Goal: Answer question/provide support: Answer question/provide support

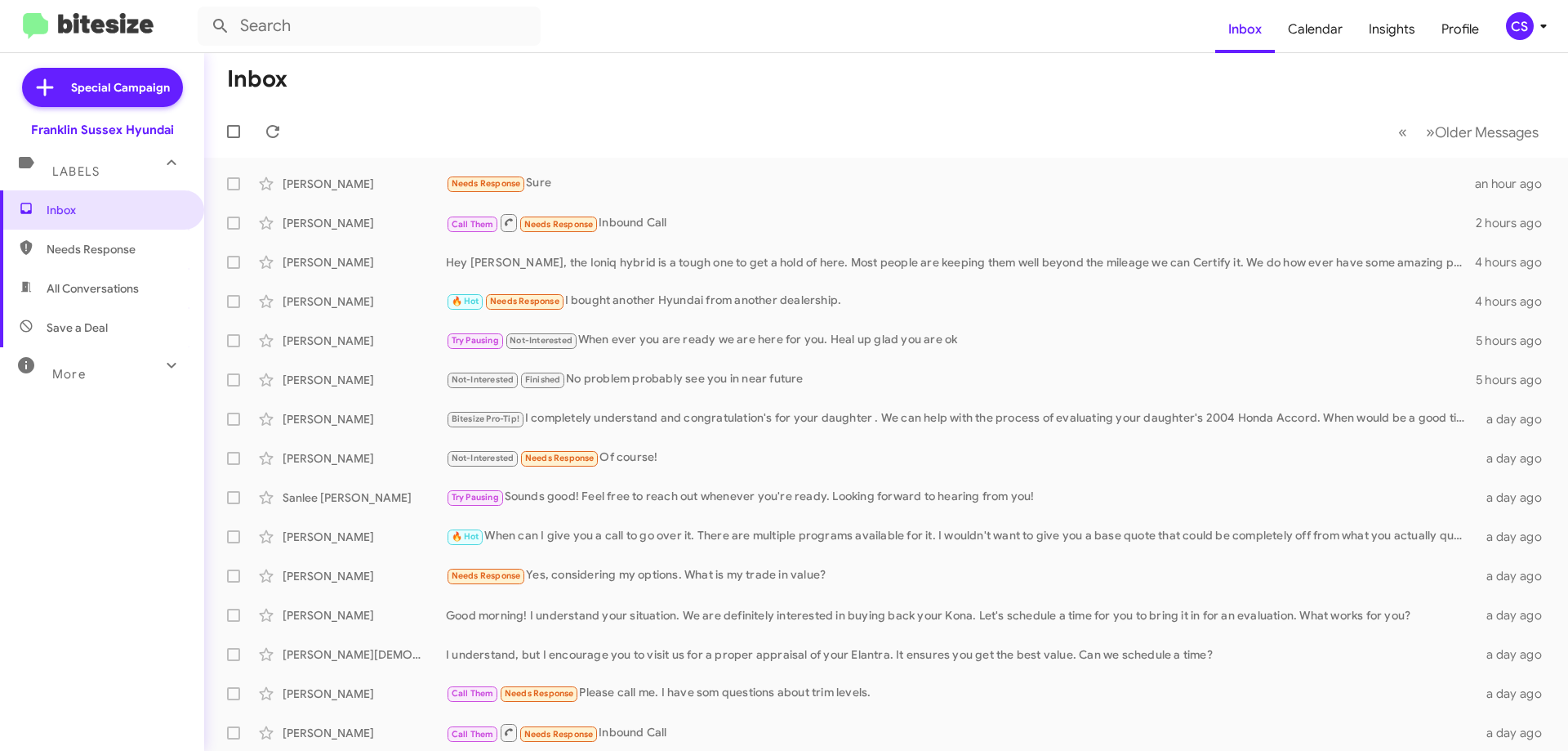
click at [652, 302] on div "🔥 Hot Needs Response I bought another Hyundai from another dealership." at bounding box center [960, 301] width 1029 height 19
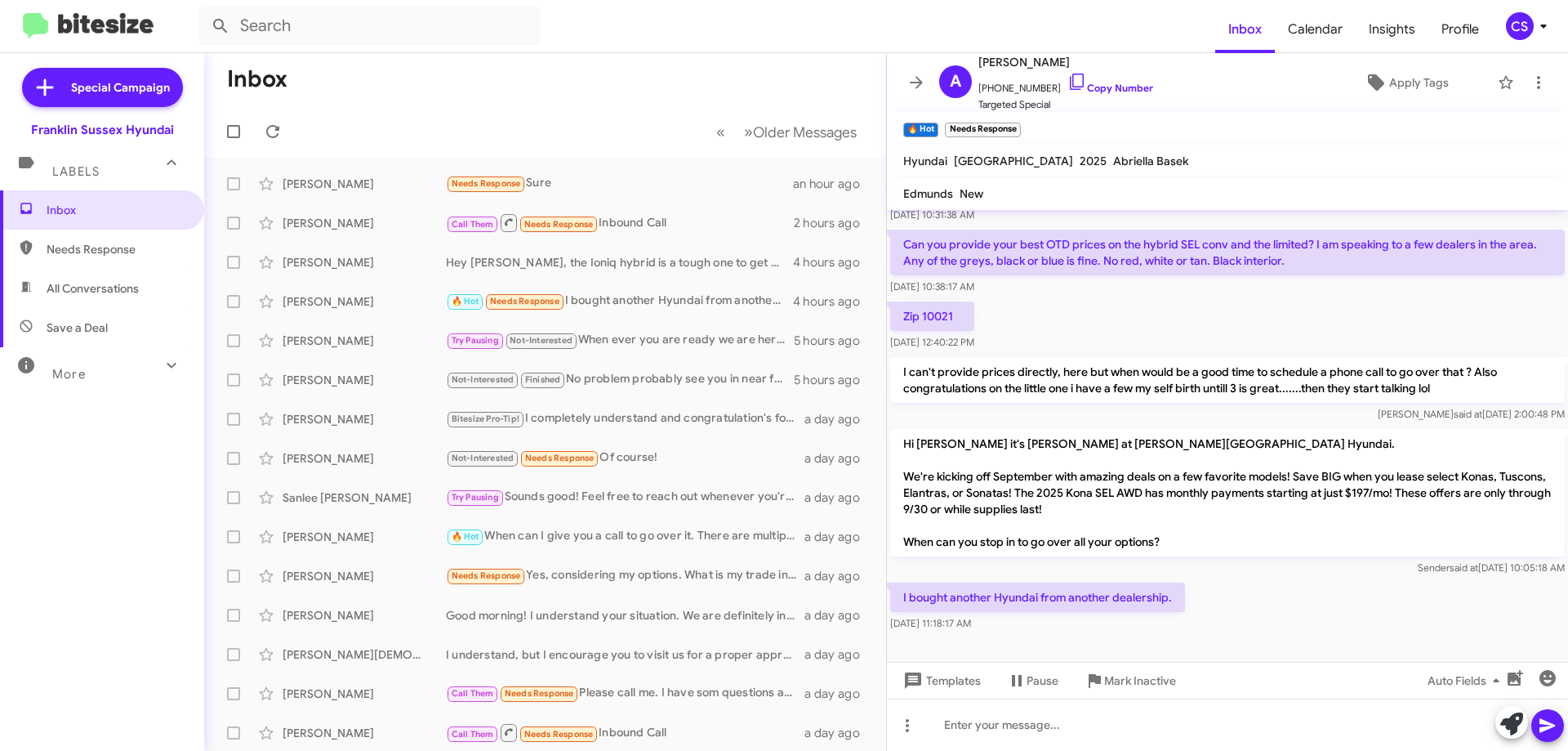
scroll to position [145, 0]
click at [1149, 683] on span "Mark Inactive" at bounding box center [1140, 681] width 72 height 30
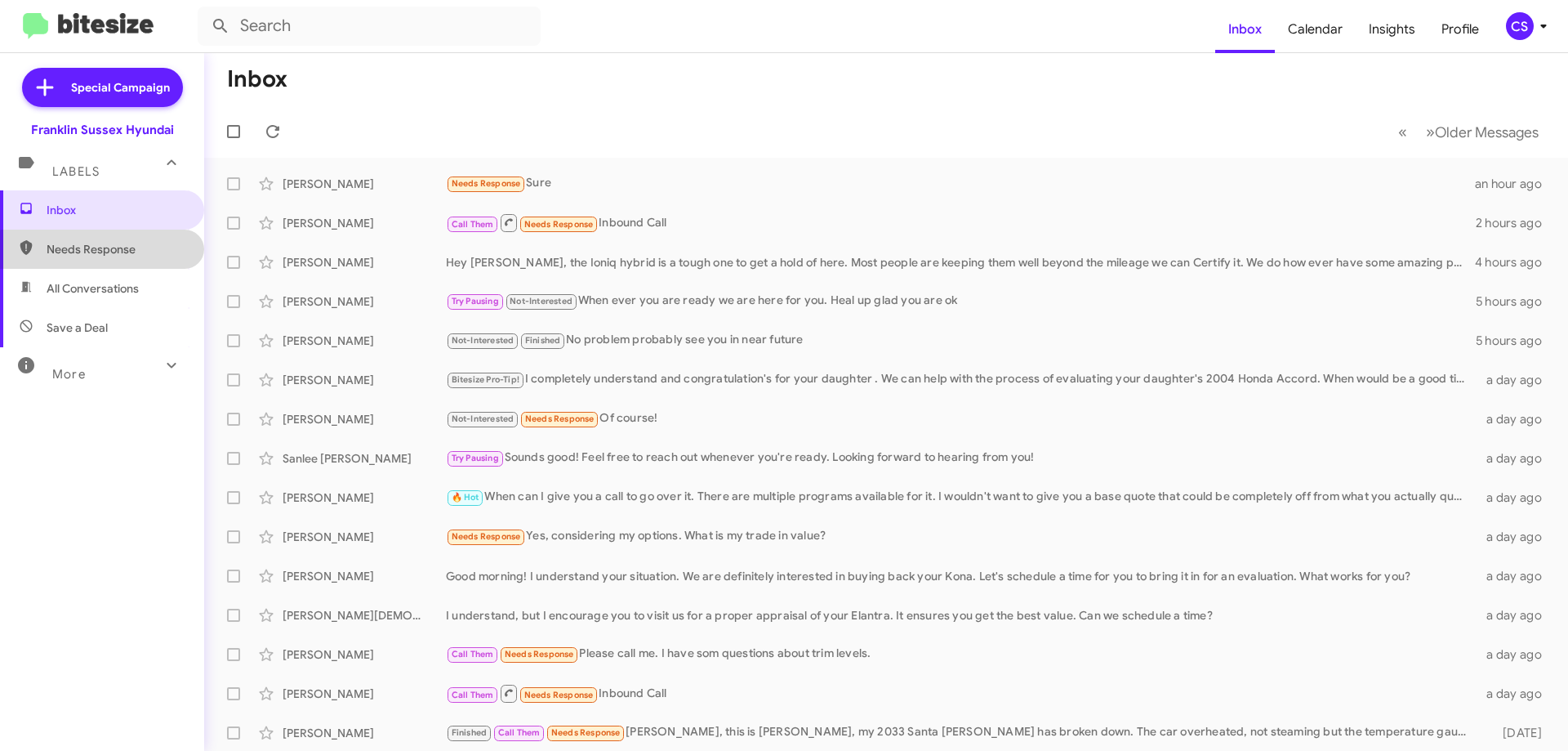
click at [108, 264] on span "Needs Response" at bounding box center [102, 249] width 204 height 39
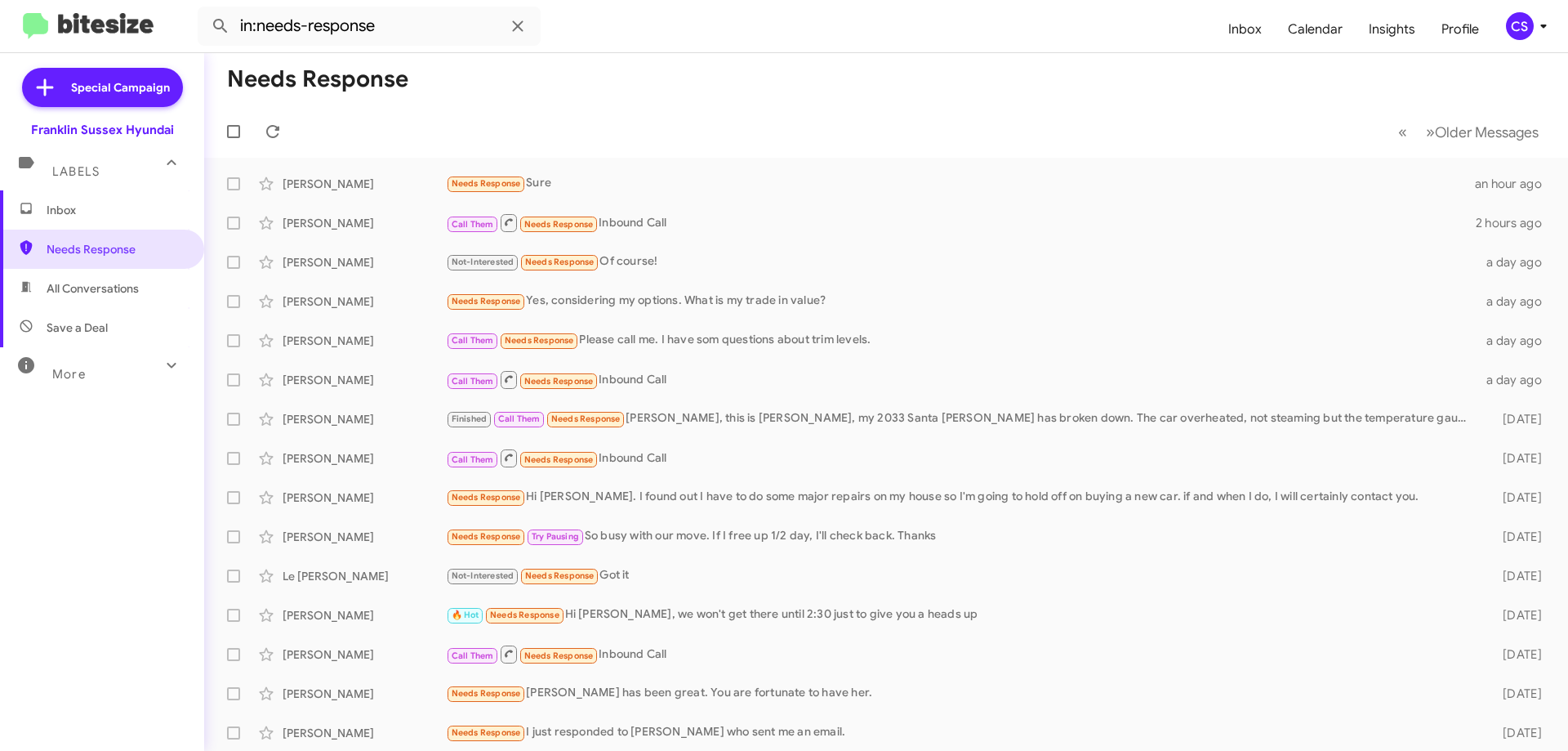
click at [659, 178] on div "Needs Response Sure" at bounding box center [960, 183] width 1029 height 19
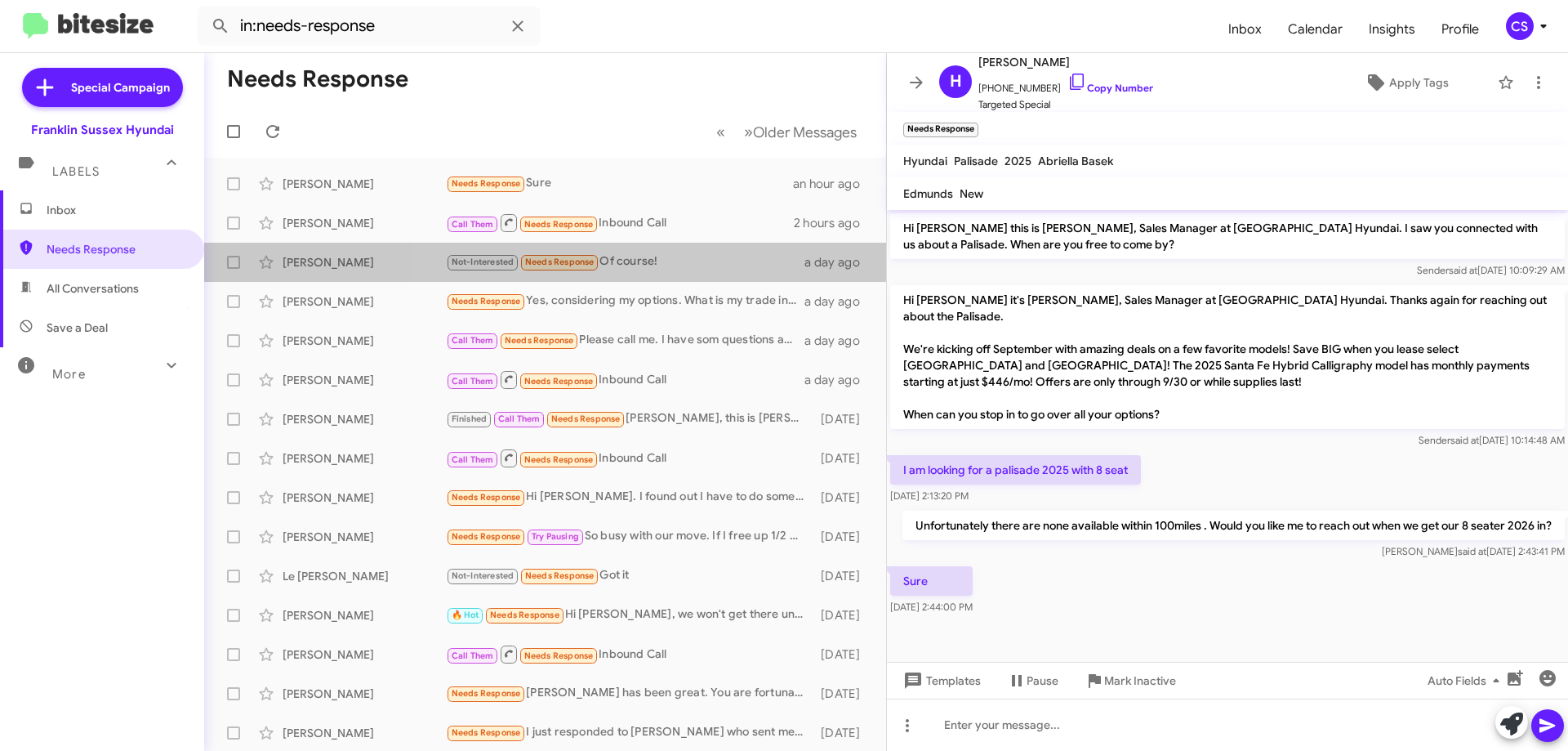
click at [659, 257] on div "Not-Interested Needs Response Of course!" at bounding box center [625, 262] width 358 height 19
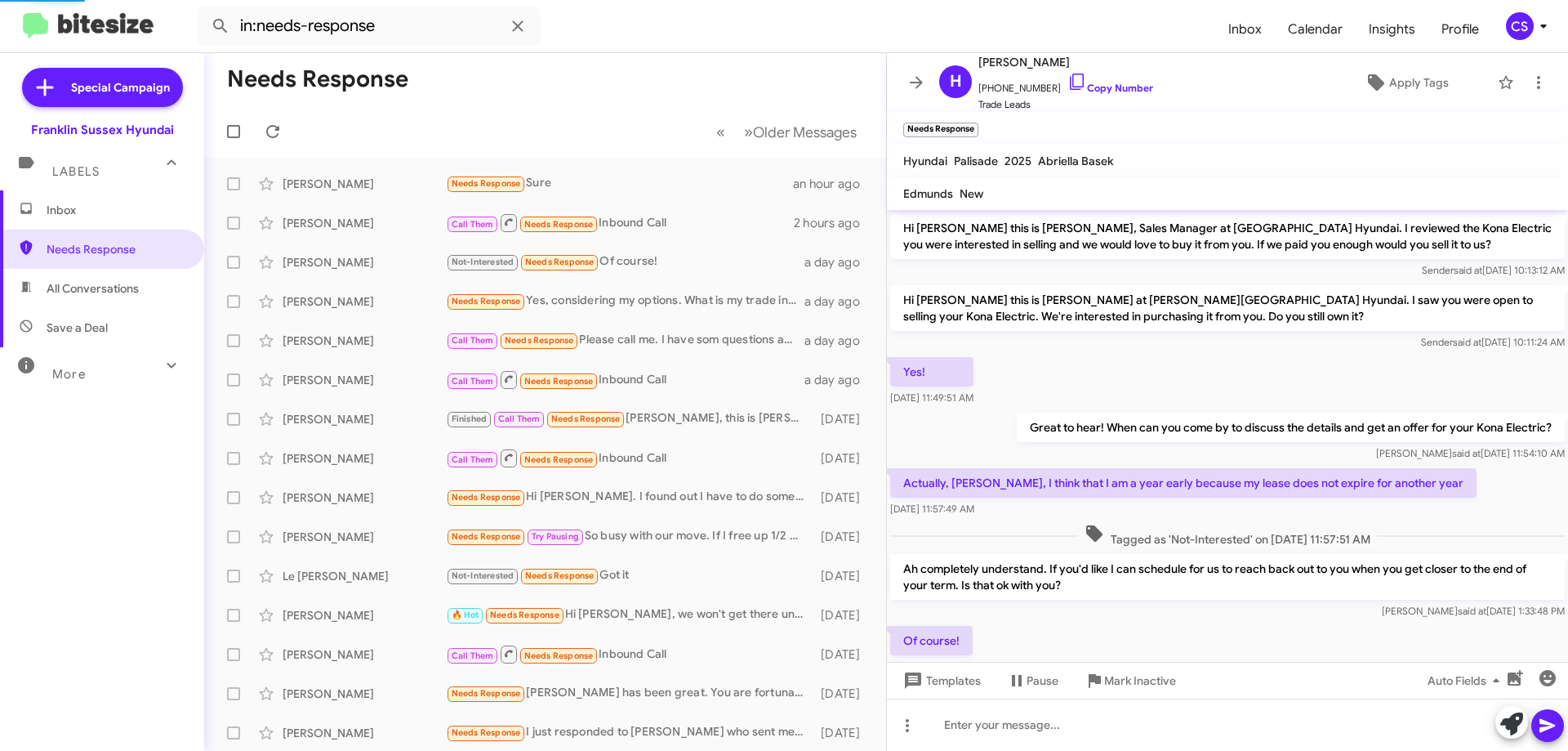
scroll to position [49, 0]
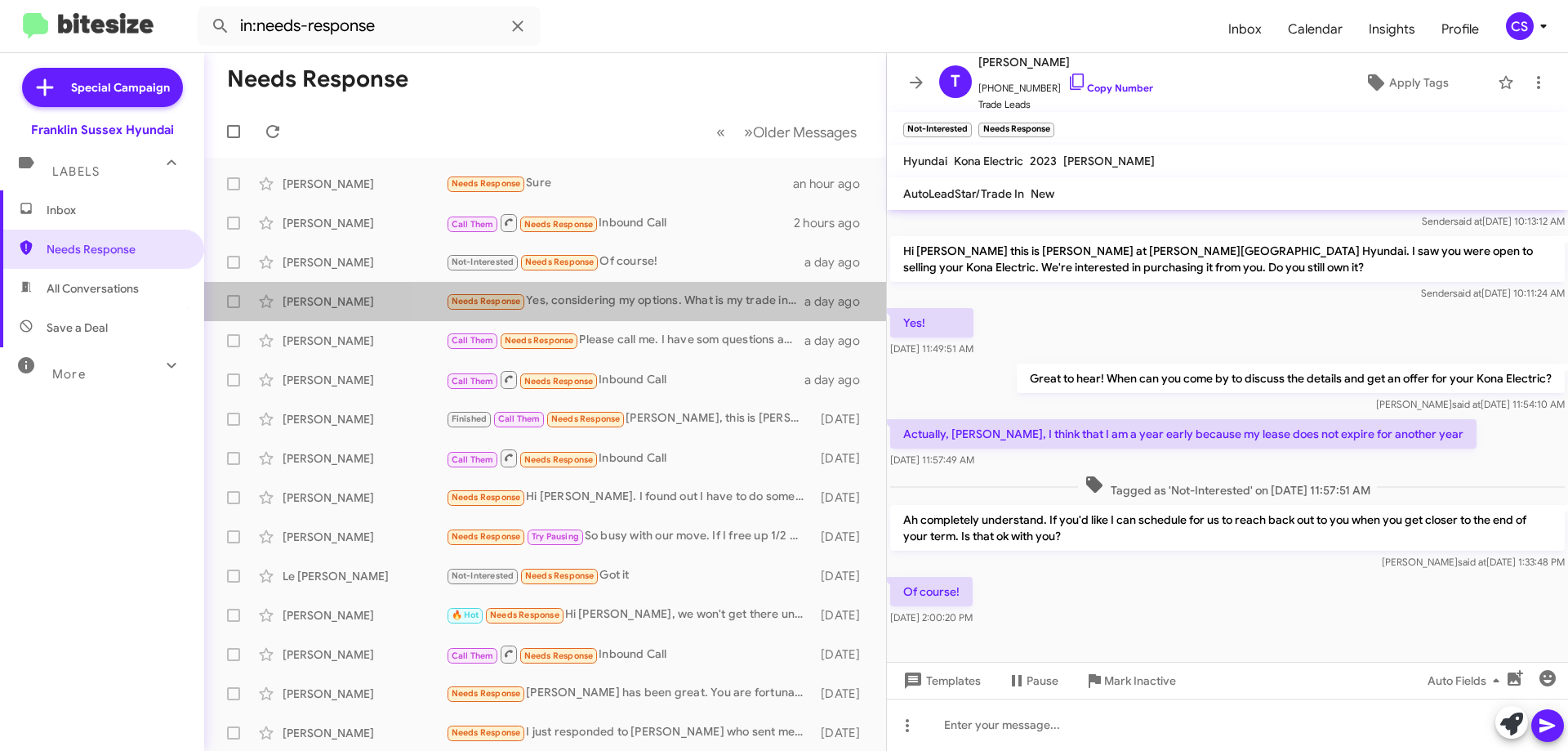
click at [650, 306] on div "Needs Response Yes, considering my options. What is my trade in value?" at bounding box center [625, 301] width 358 height 19
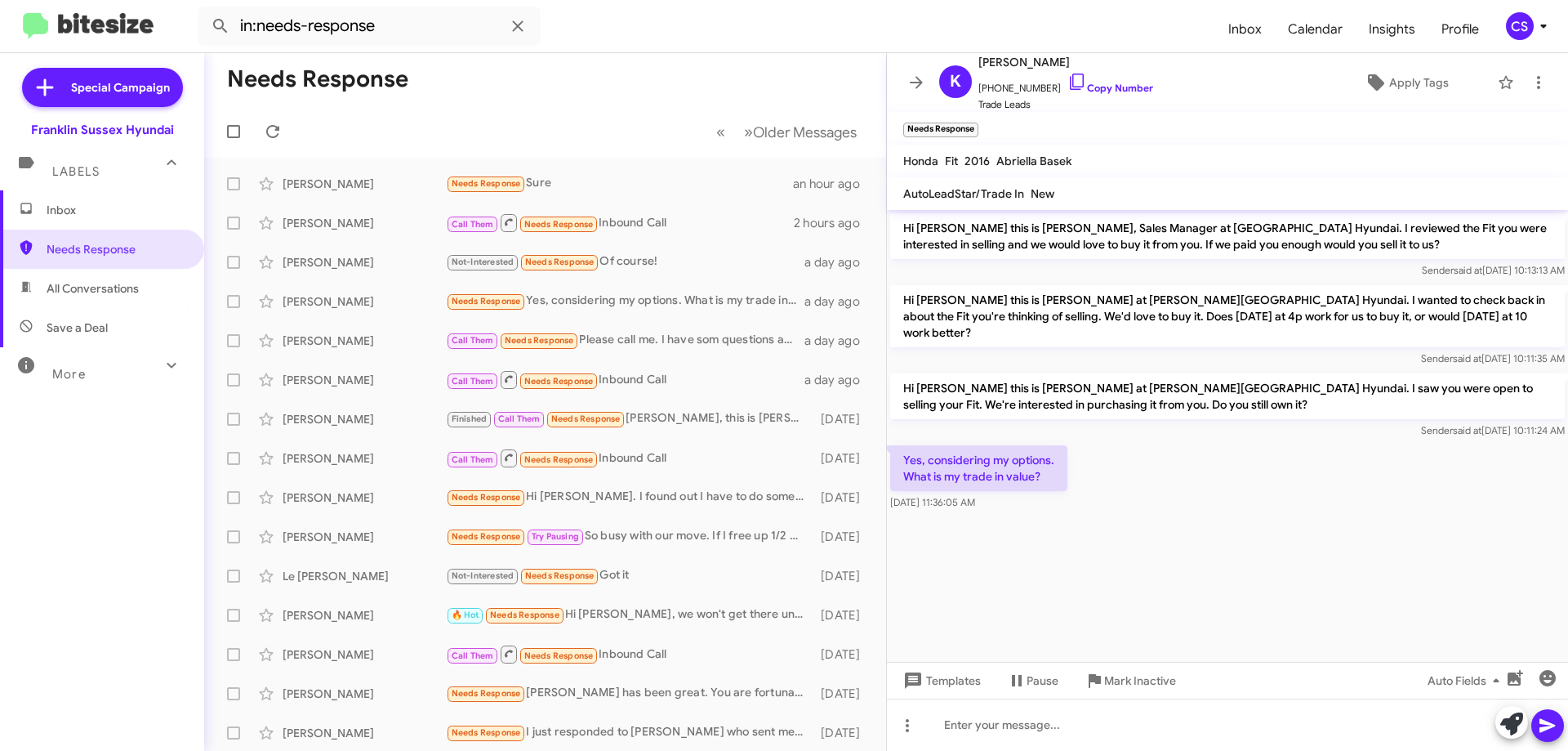
click at [657, 342] on div "Call Them Needs Response Please call me. I have som questions about trim levels." at bounding box center [625, 340] width 358 height 19
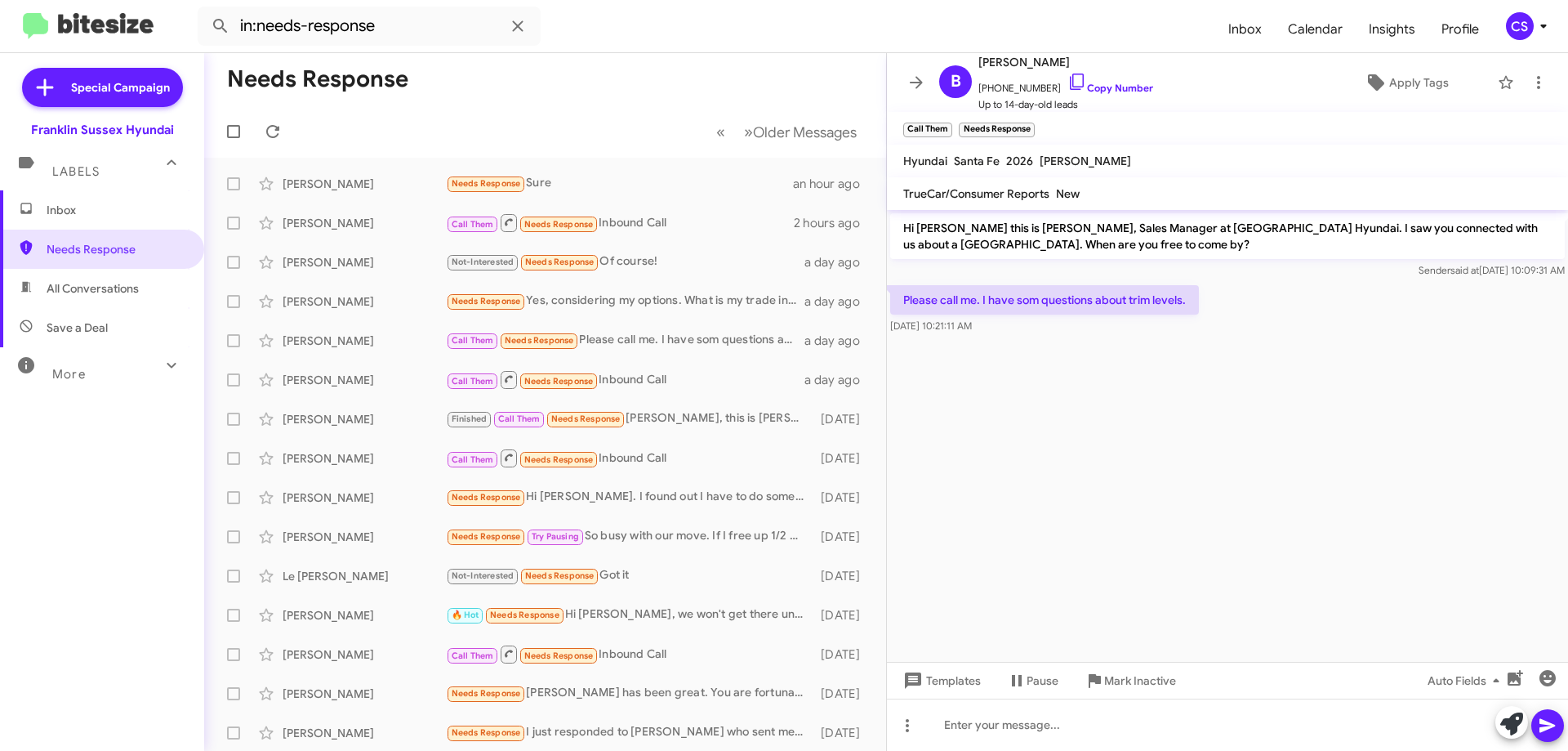
click at [655, 378] on div "Call Them Needs Response Inbound Call" at bounding box center [625, 380] width 358 height 20
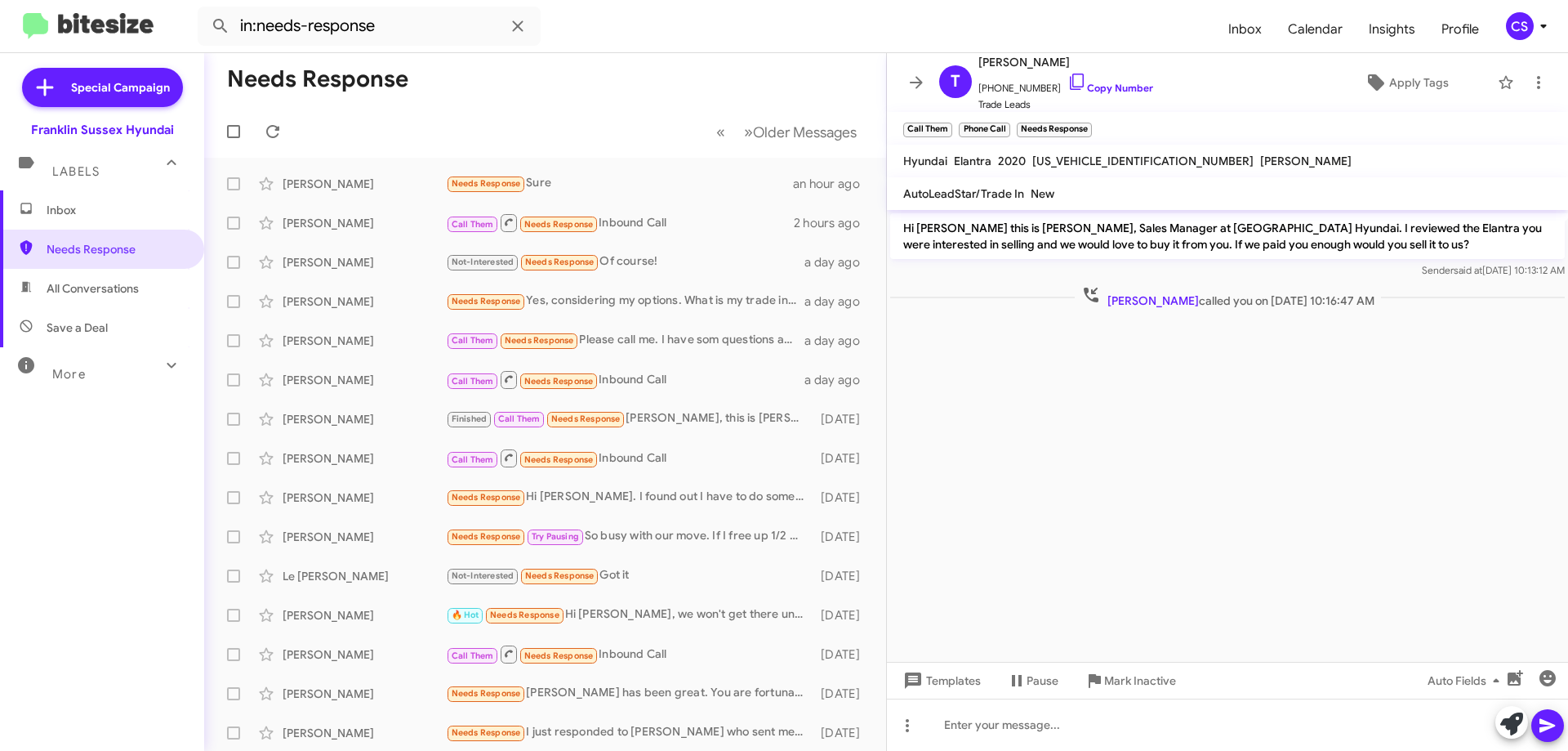
click at [663, 419] on div "Finished Call Them Needs Response [PERSON_NAME], this is [PERSON_NAME], my 2033…" at bounding box center [630, 419] width 367 height 19
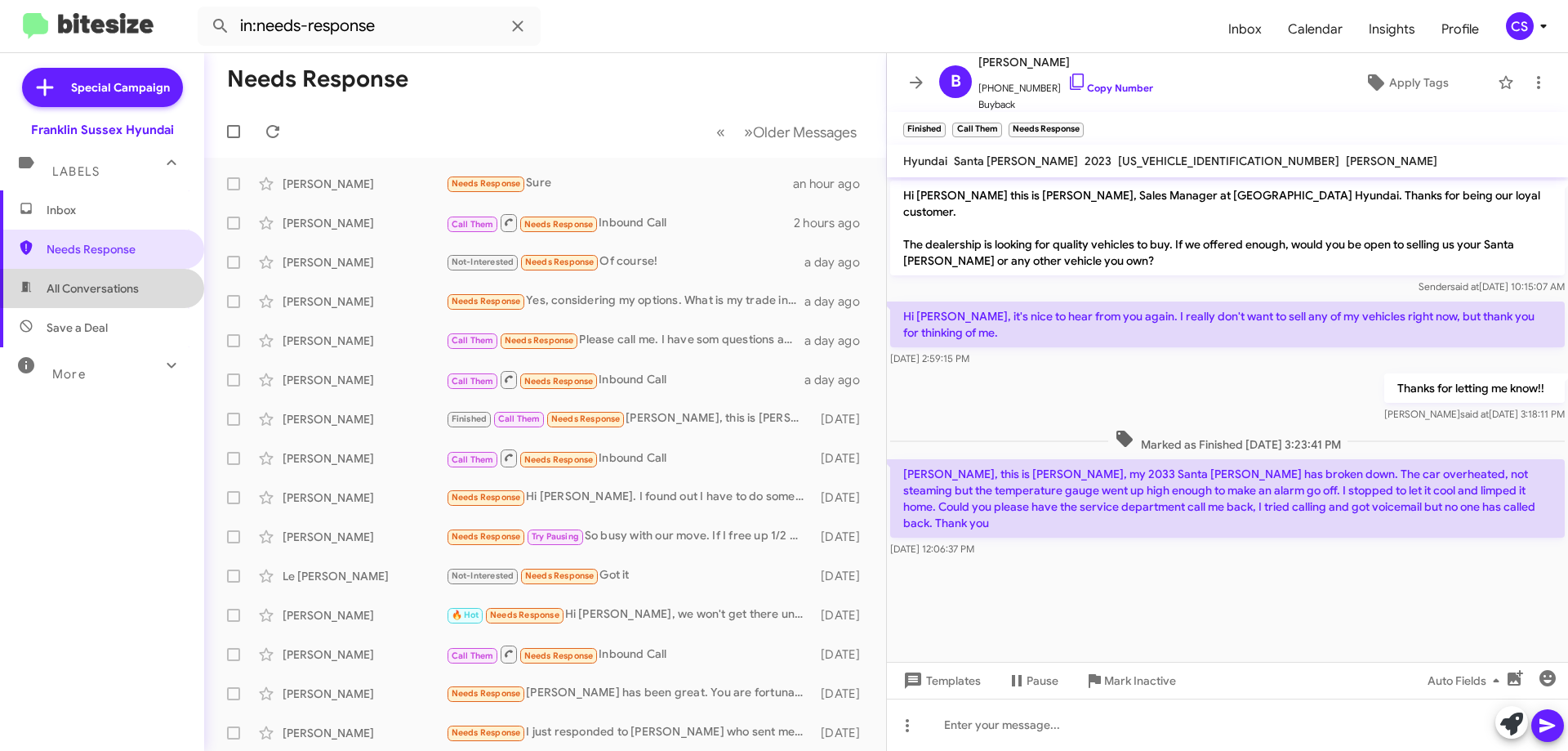
click at [107, 287] on span "All Conversations" at bounding box center [93, 289] width 93 height 17
type input "in:all-conversations"
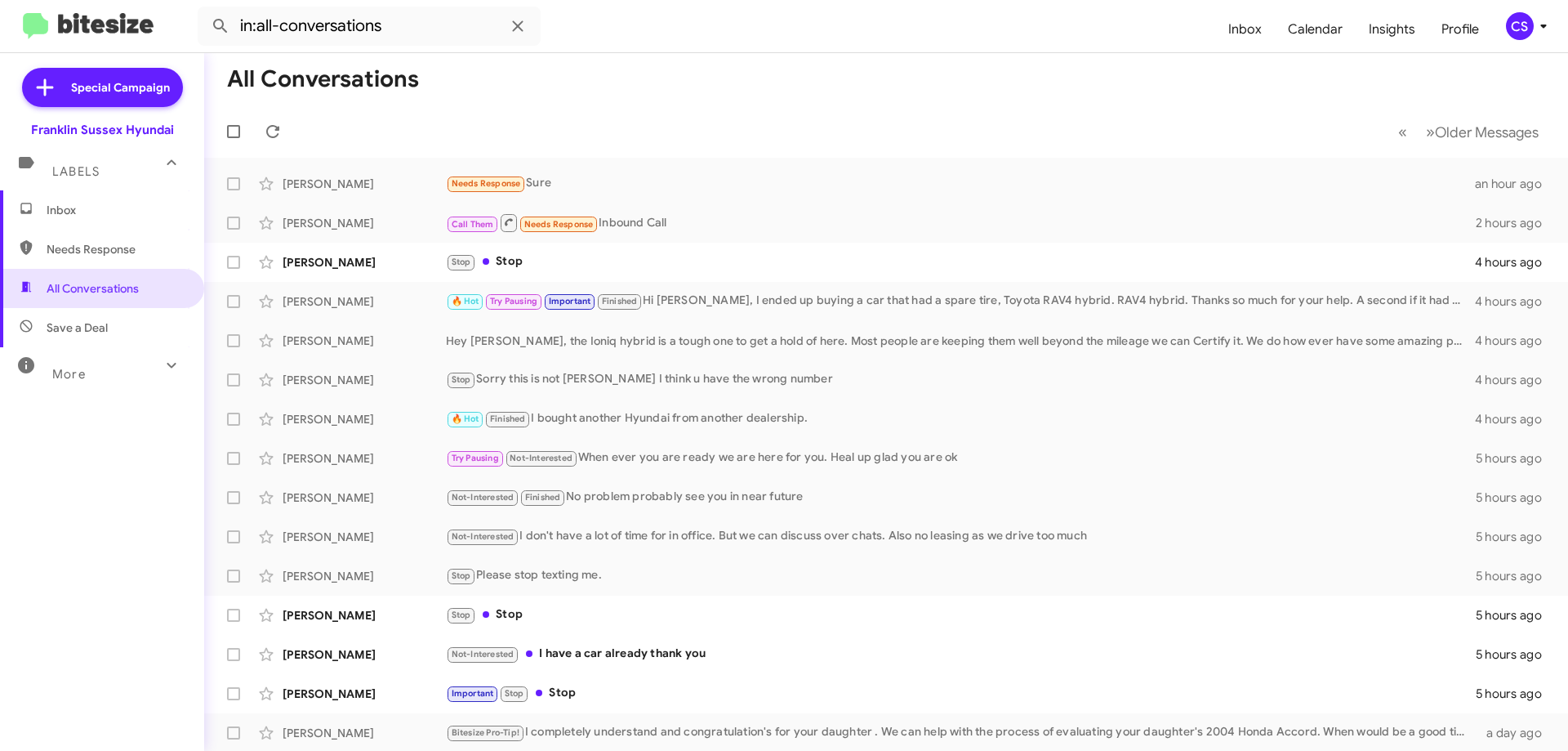
click at [554, 269] on div "Stop Stop" at bounding box center [960, 262] width 1029 height 19
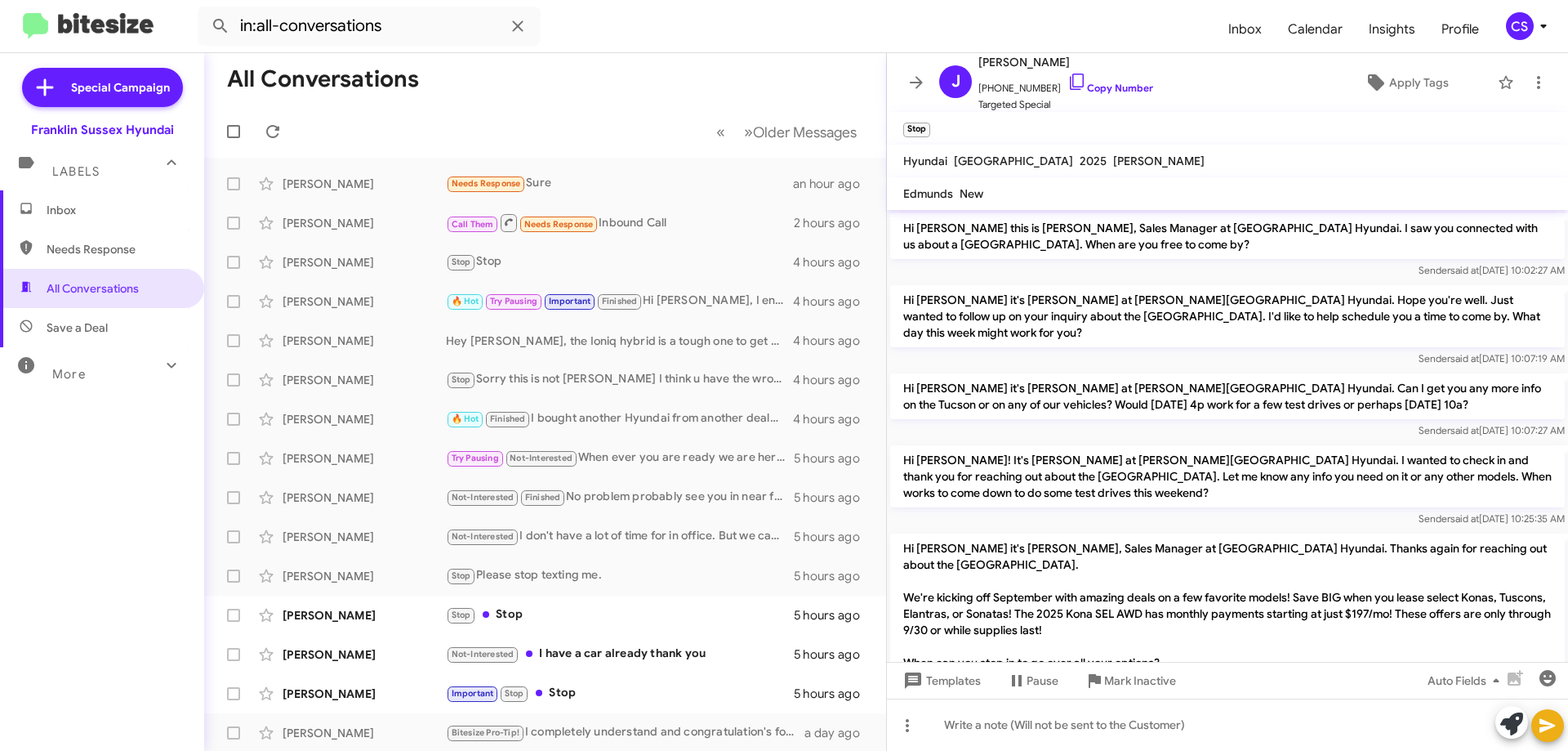
click at [562, 615] on div "Stop Stop" at bounding box center [621, 615] width 348 height 19
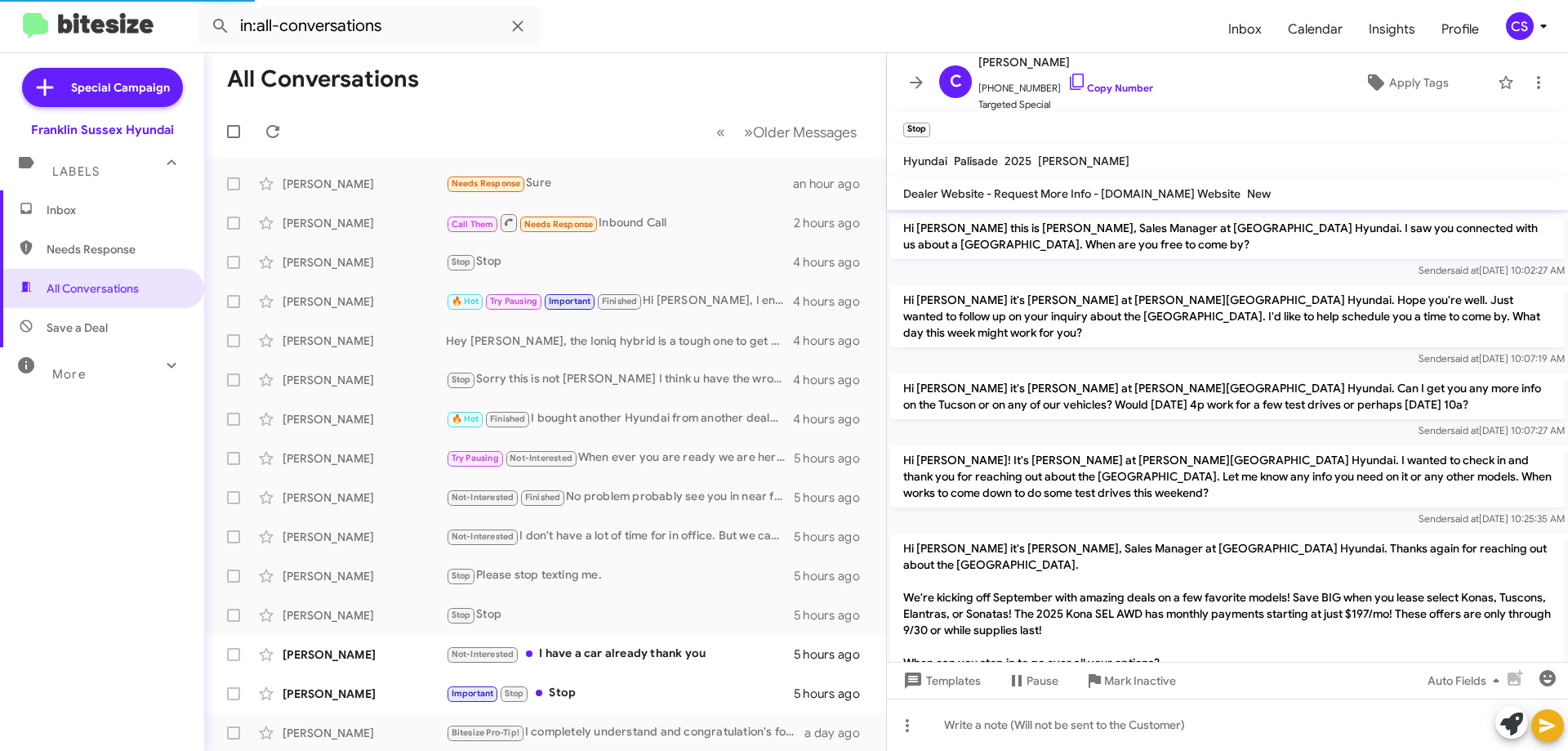
scroll to position [37, 0]
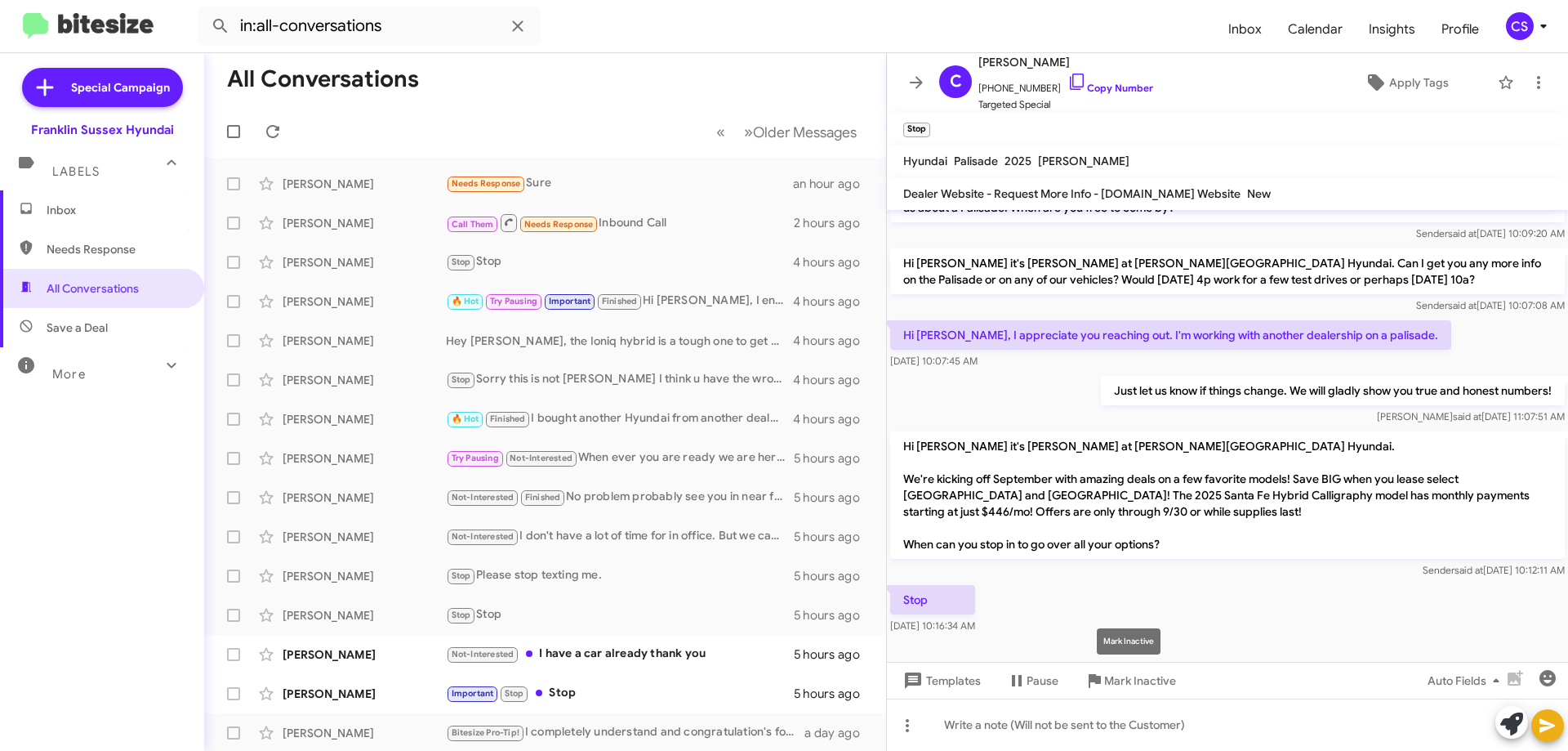
click at [1139, 676] on span "Mark Inactive" at bounding box center [1140, 681] width 72 height 30
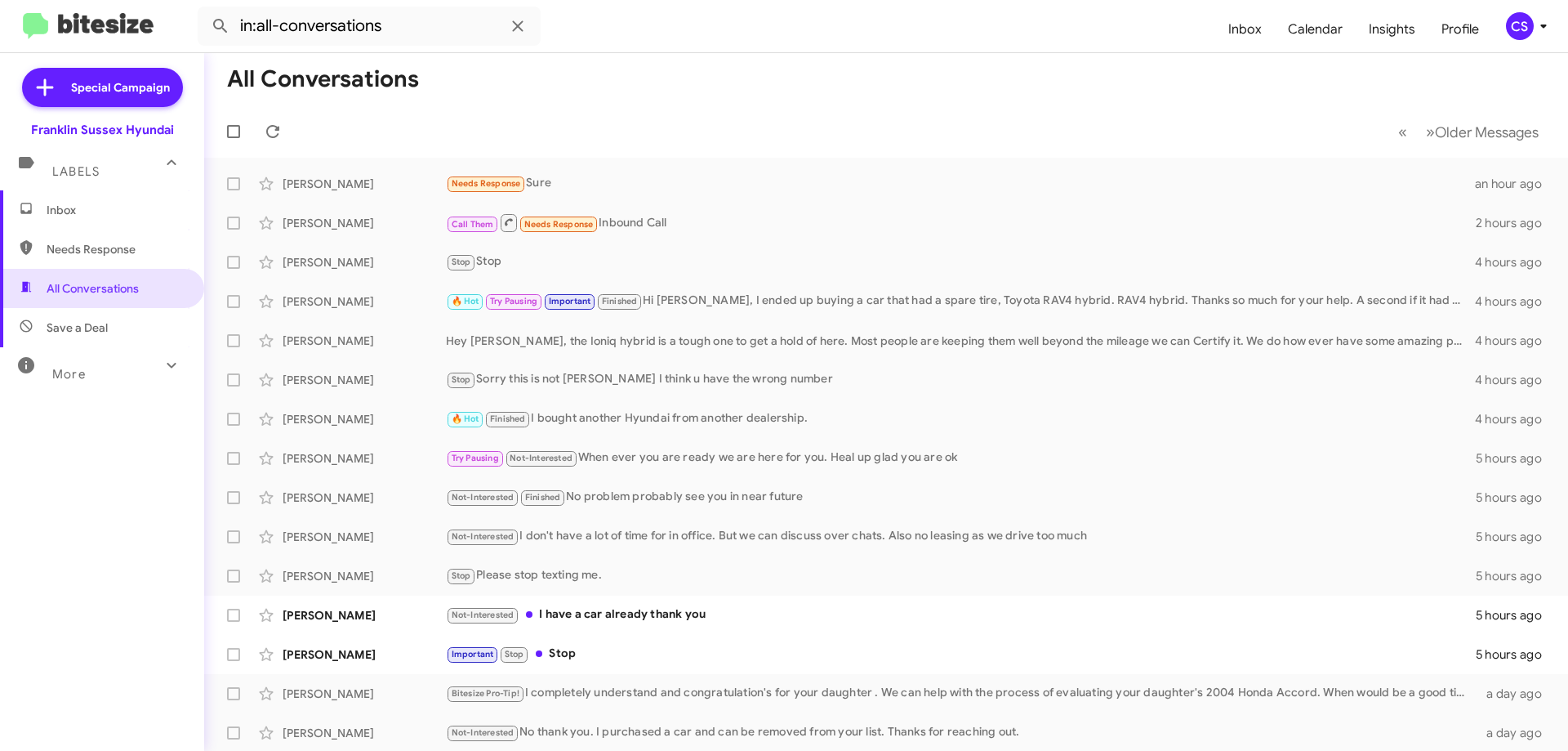
click at [705, 610] on div "Not-Interested I have a car already thank you" at bounding box center [961, 615] width 1030 height 19
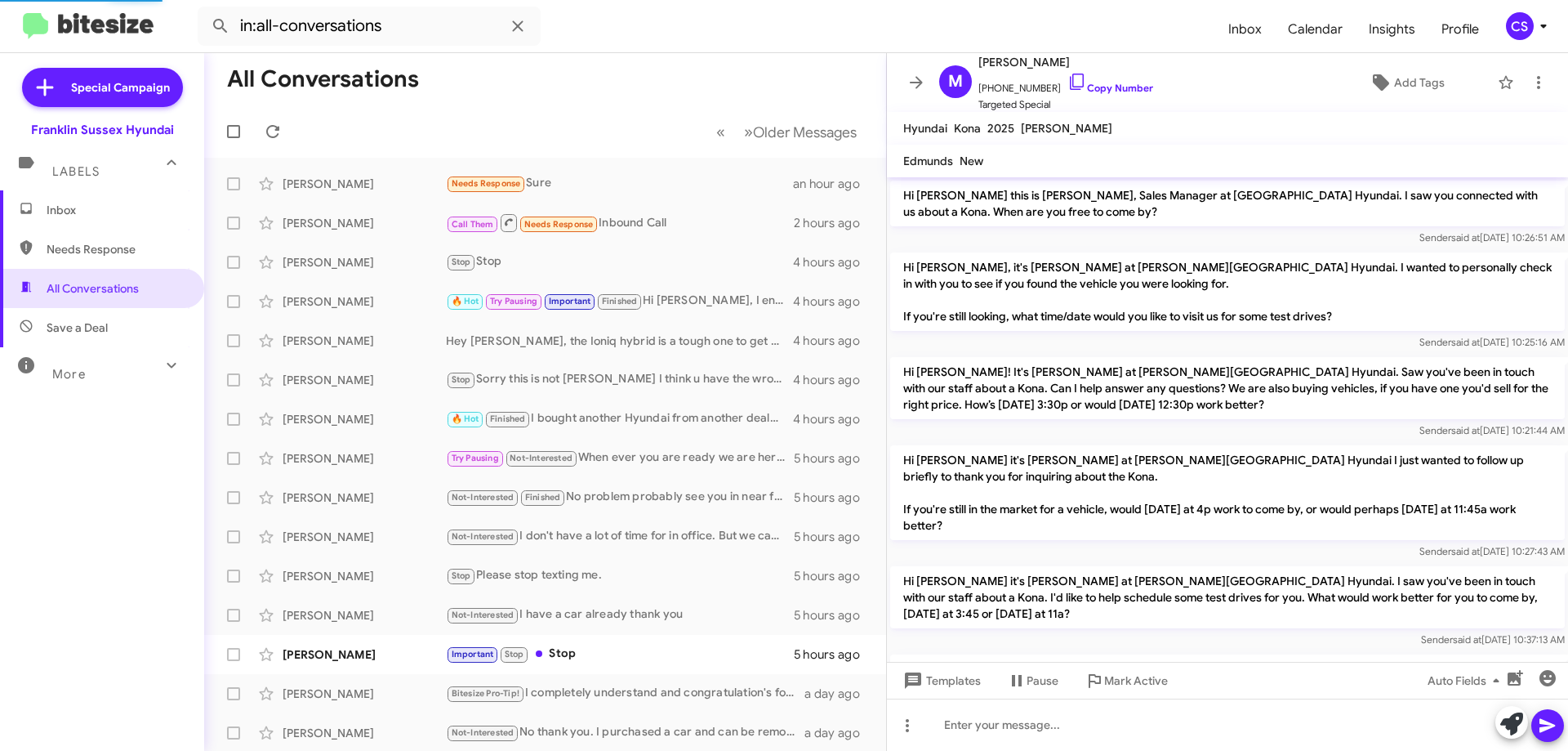
scroll to position [337, 0]
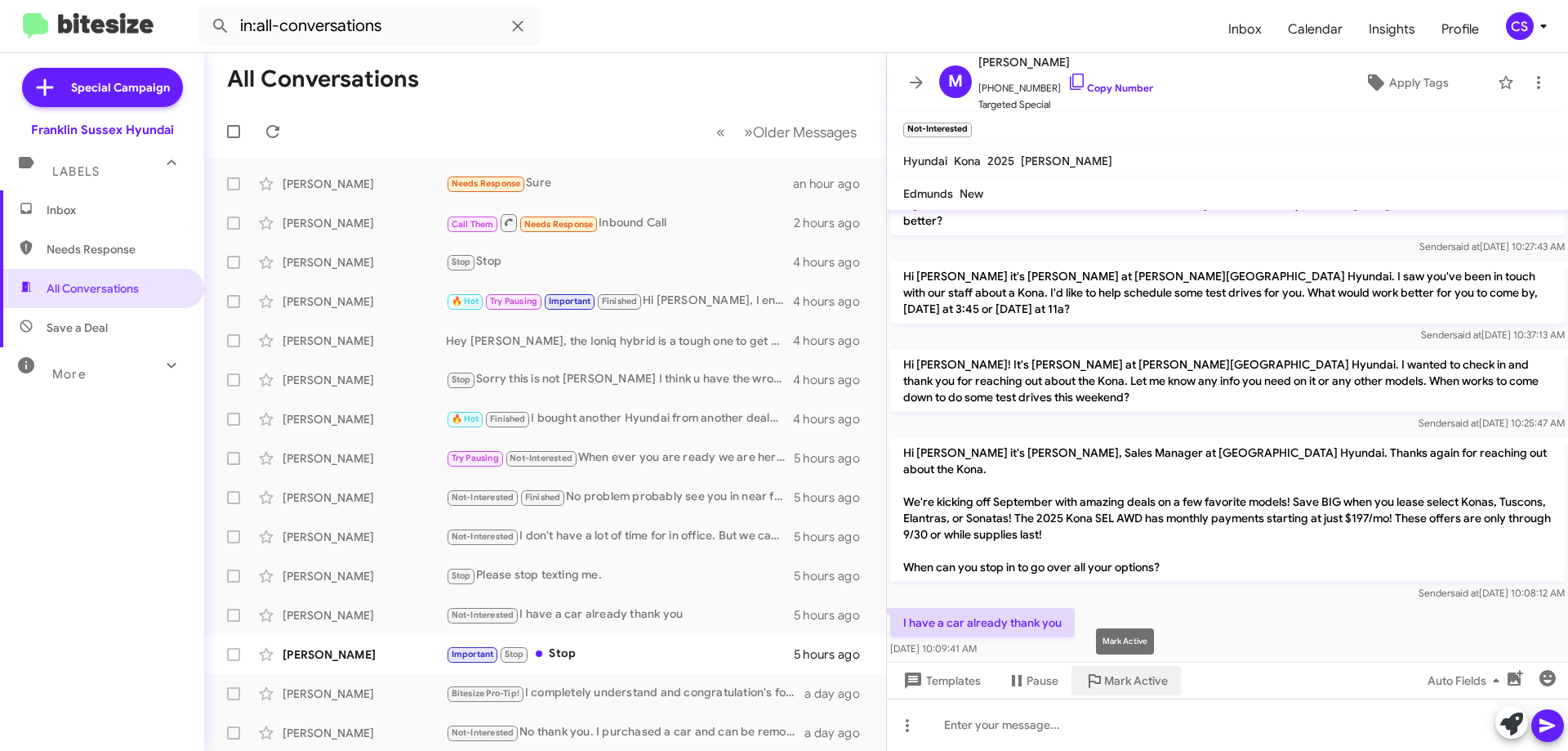
click at [1147, 682] on span "Mark Active" at bounding box center [1135, 681] width 64 height 30
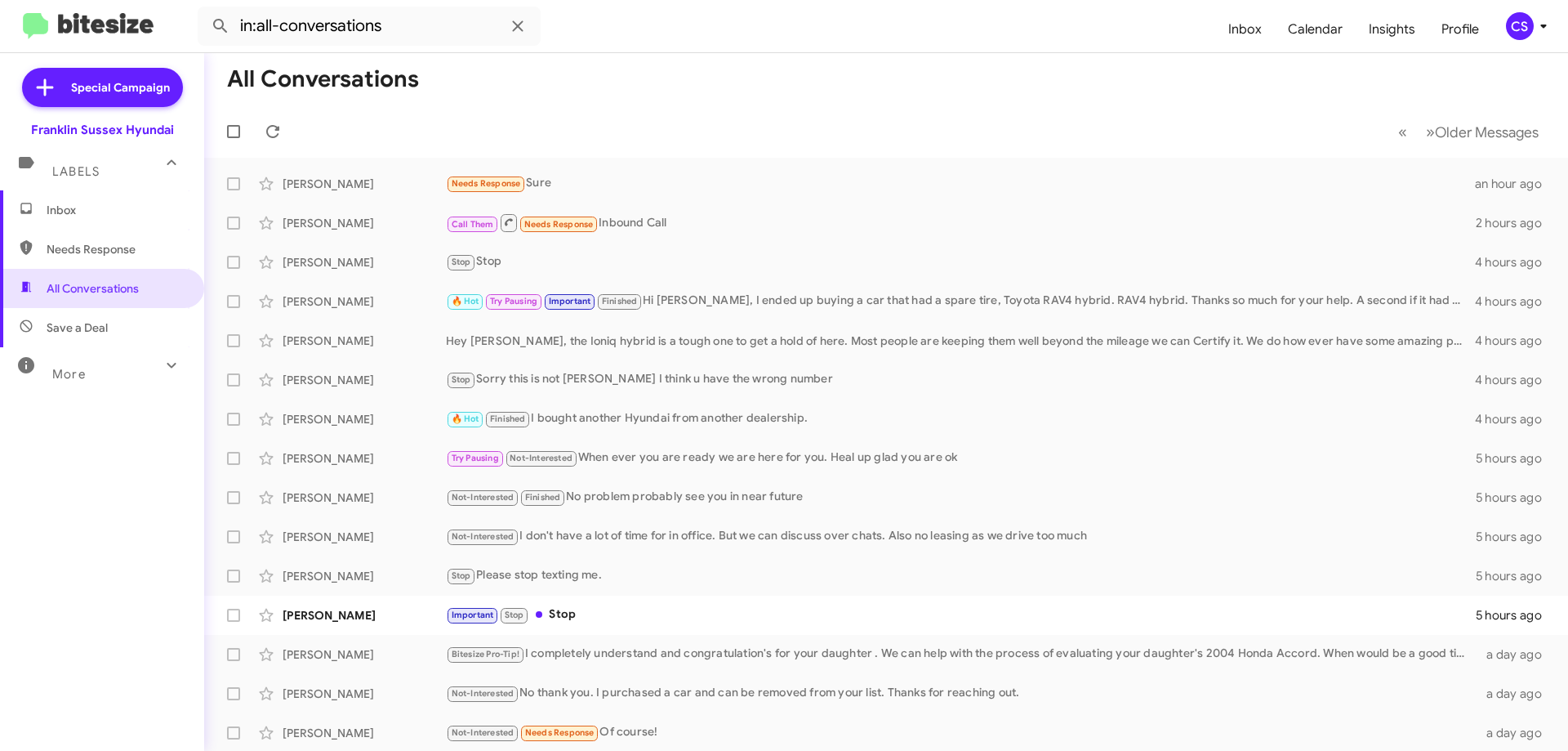
click at [650, 612] on div "Important Stop Stop" at bounding box center [961, 615] width 1030 height 19
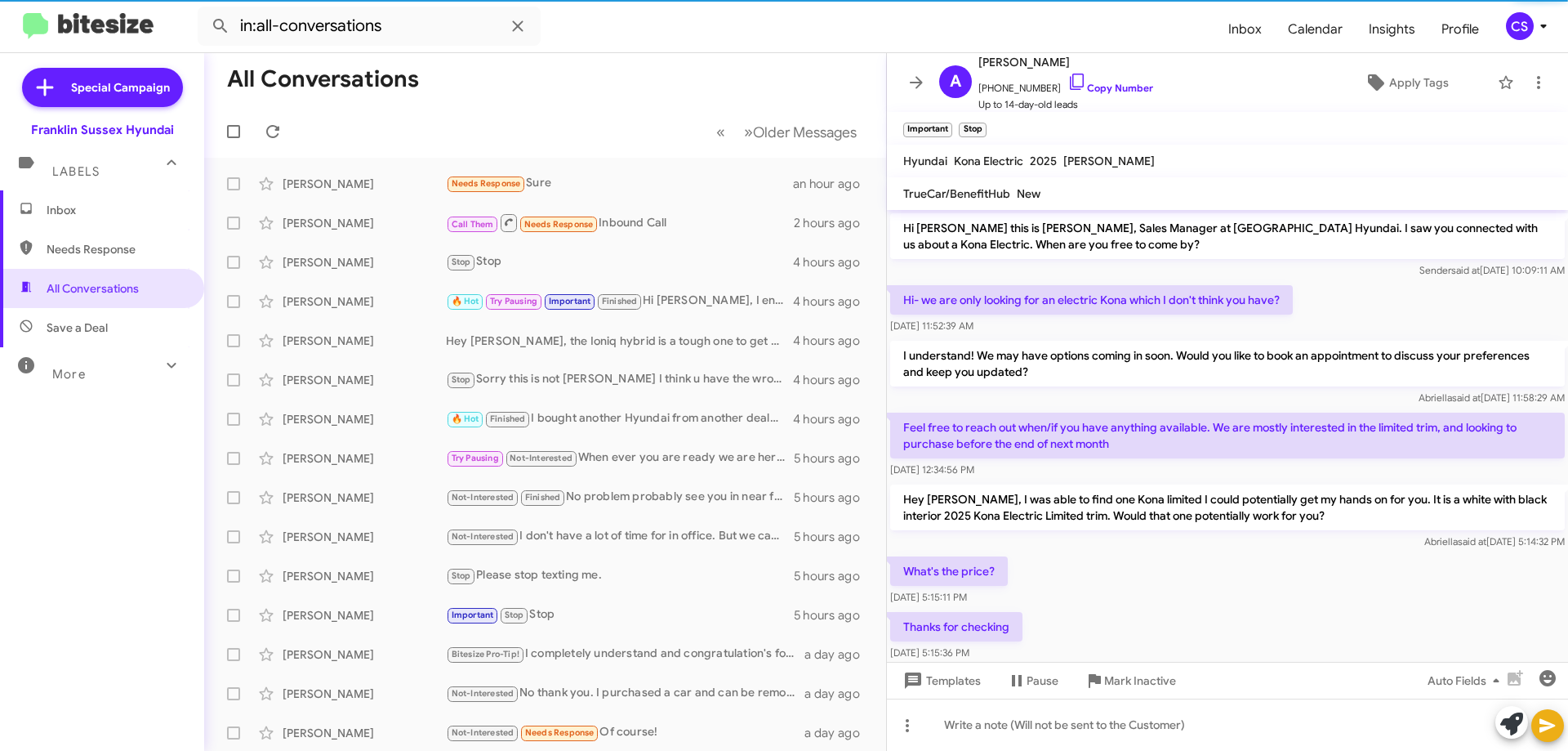
scroll to position [411, 0]
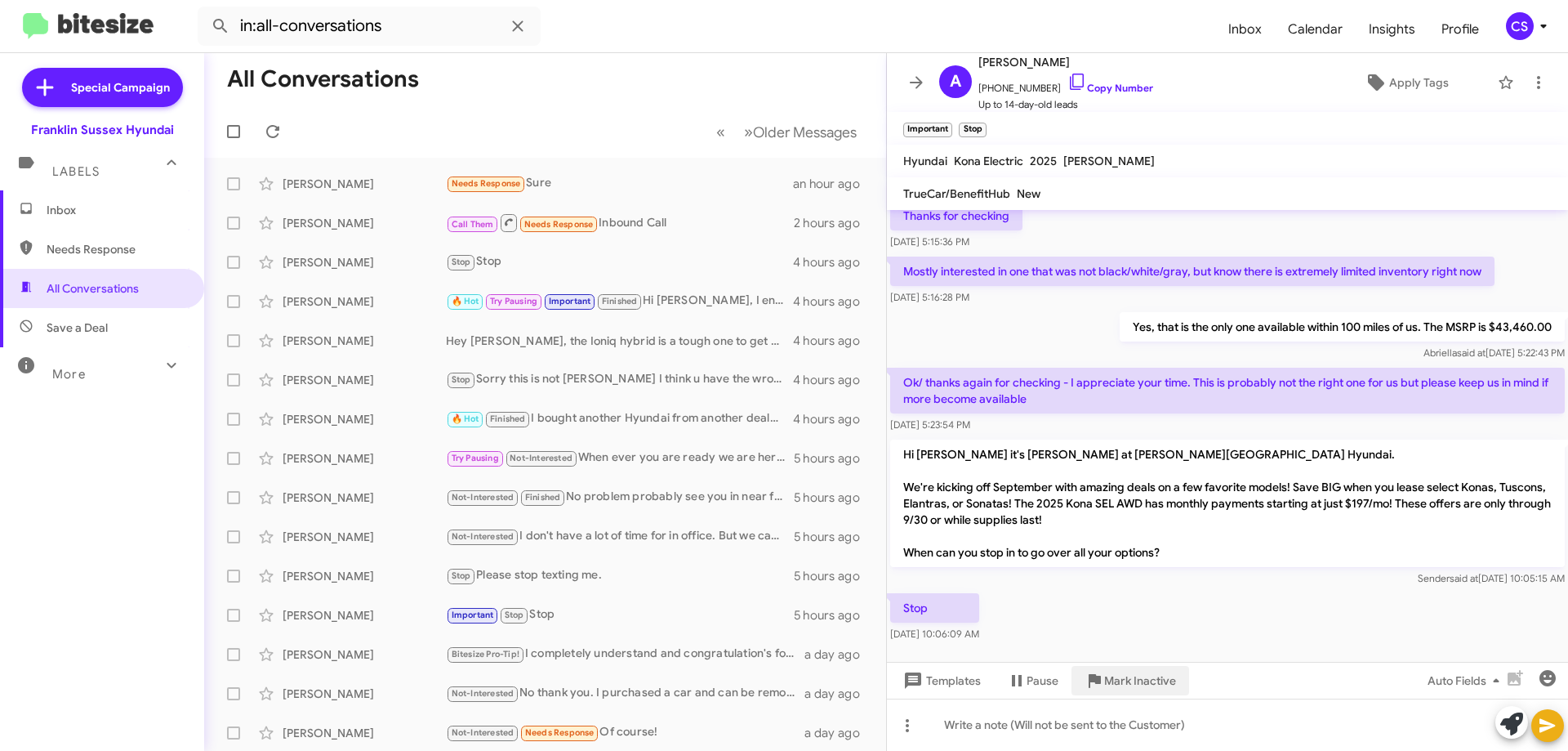
click at [1135, 673] on span "Mark Inactive" at bounding box center [1140, 681] width 72 height 30
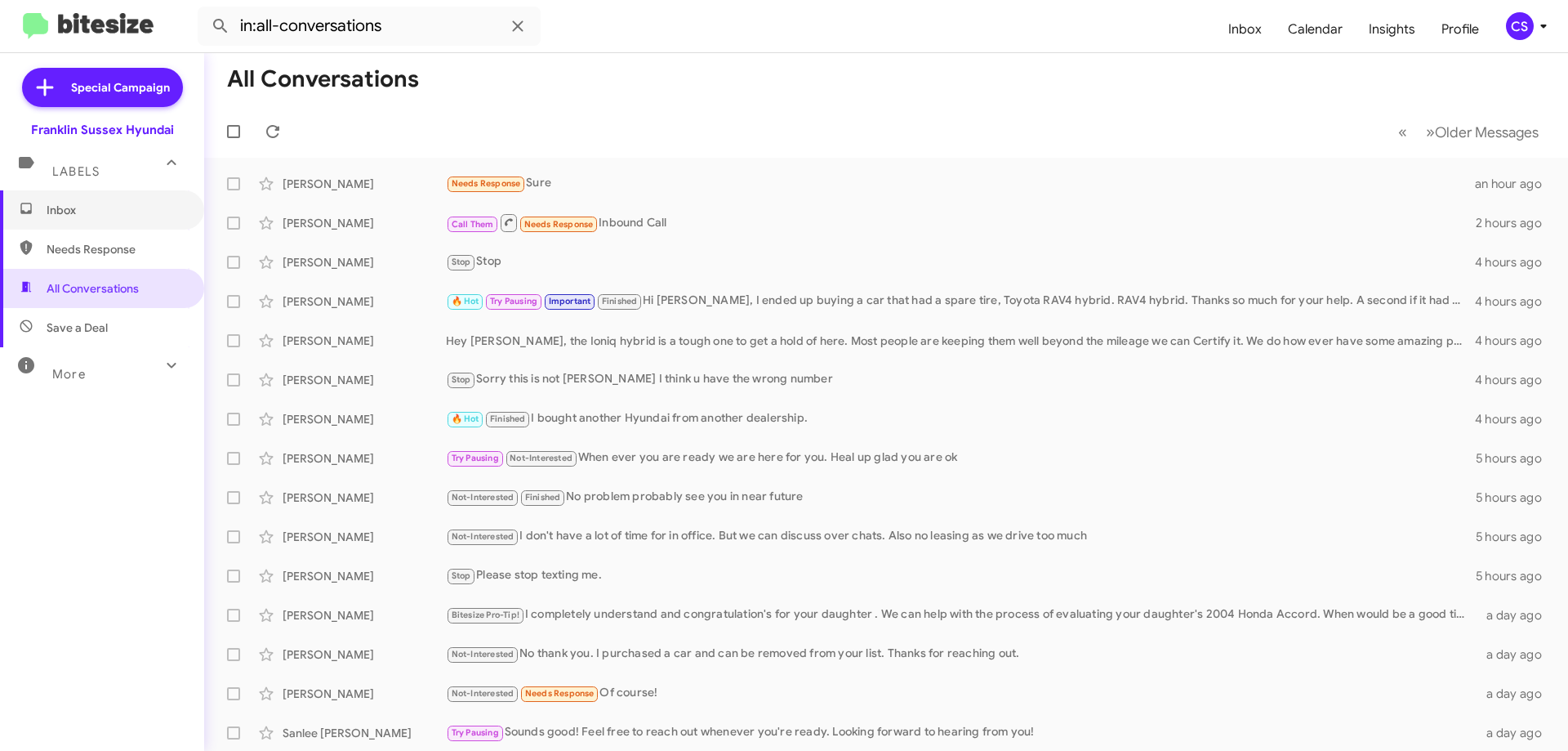
click at [114, 207] on span "Inbox" at bounding box center [116, 210] width 139 height 17
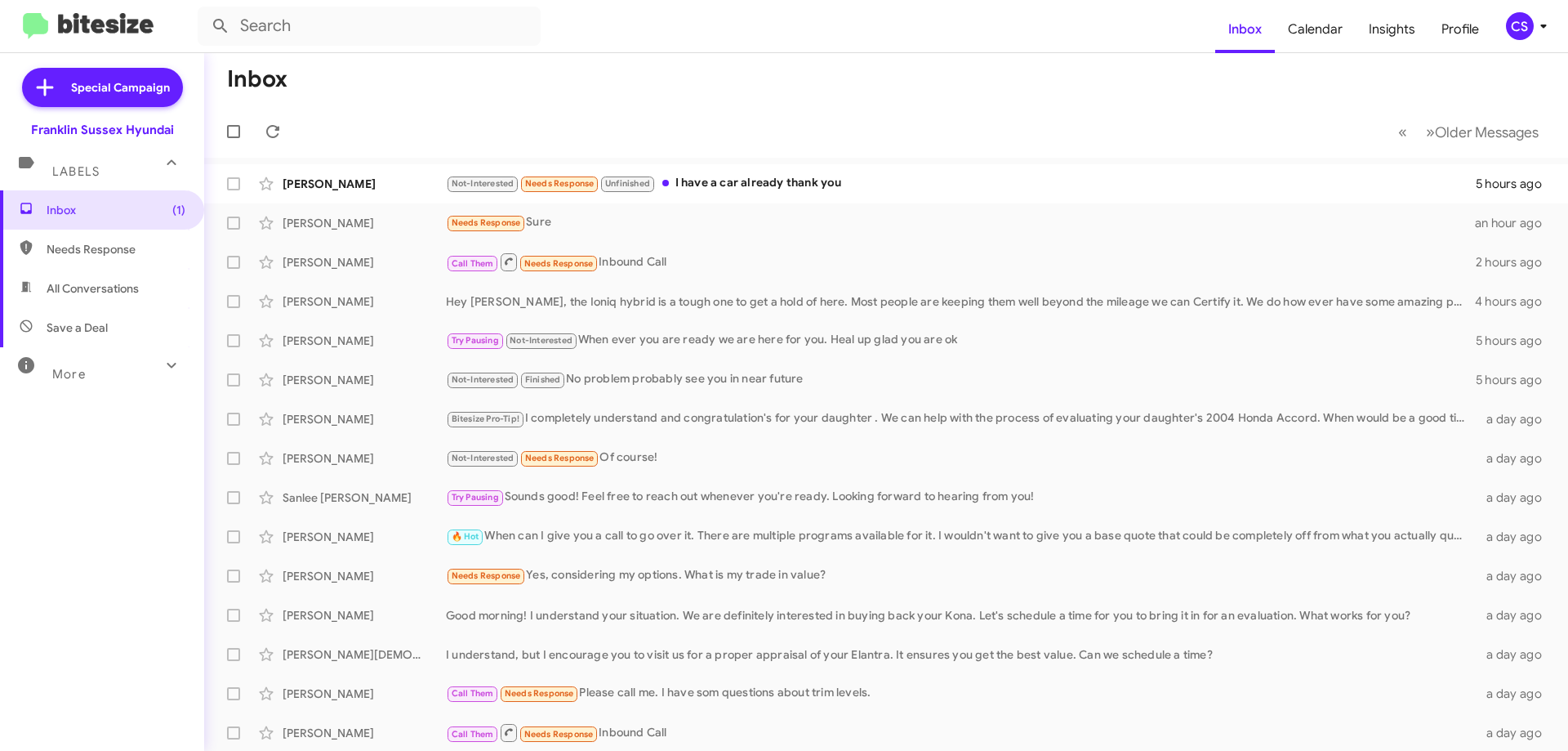
click at [820, 185] on div "Not-Interested Needs Response Unfinished I have a car already thank you" at bounding box center [961, 183] width 1030 height 19
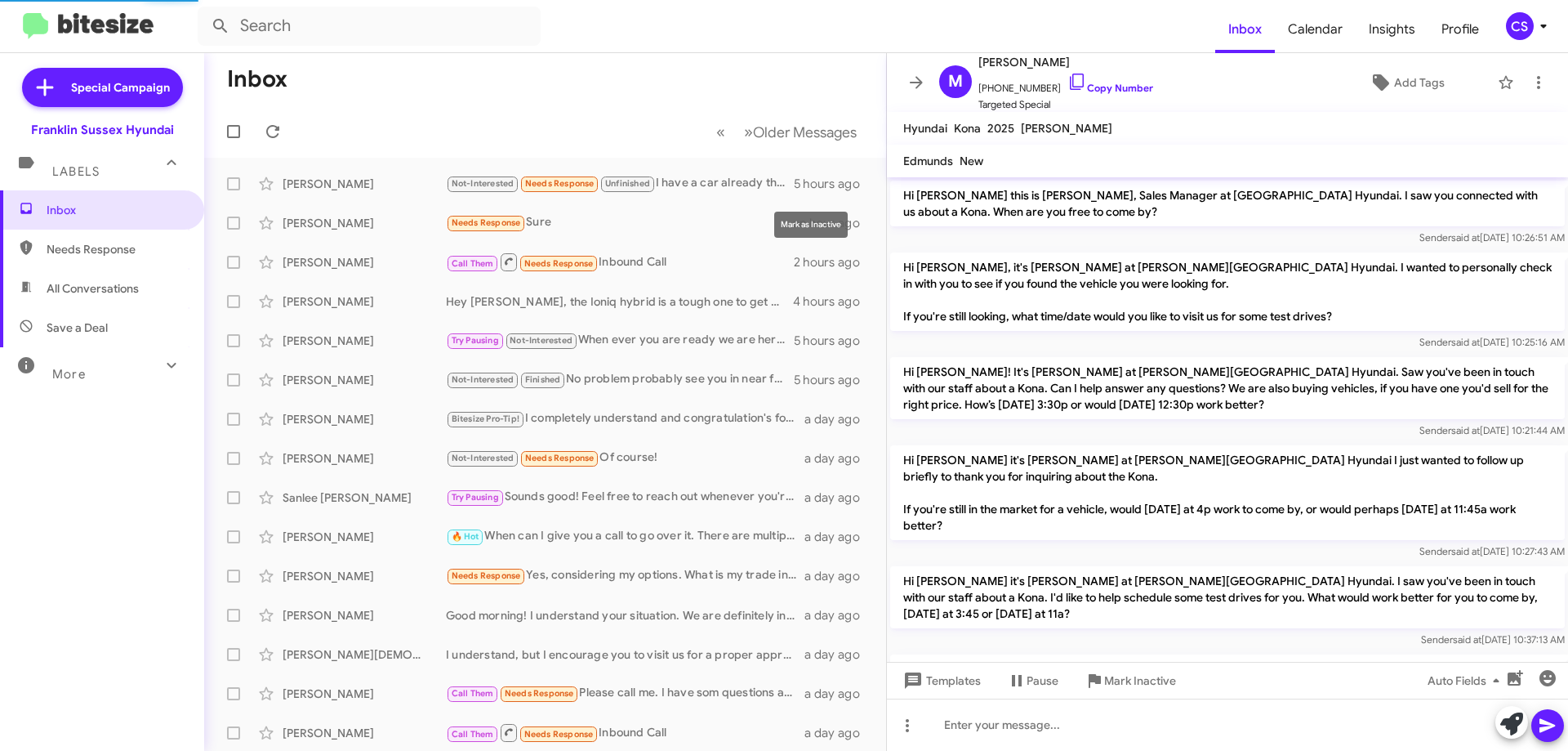
scroll to position [307, 0]
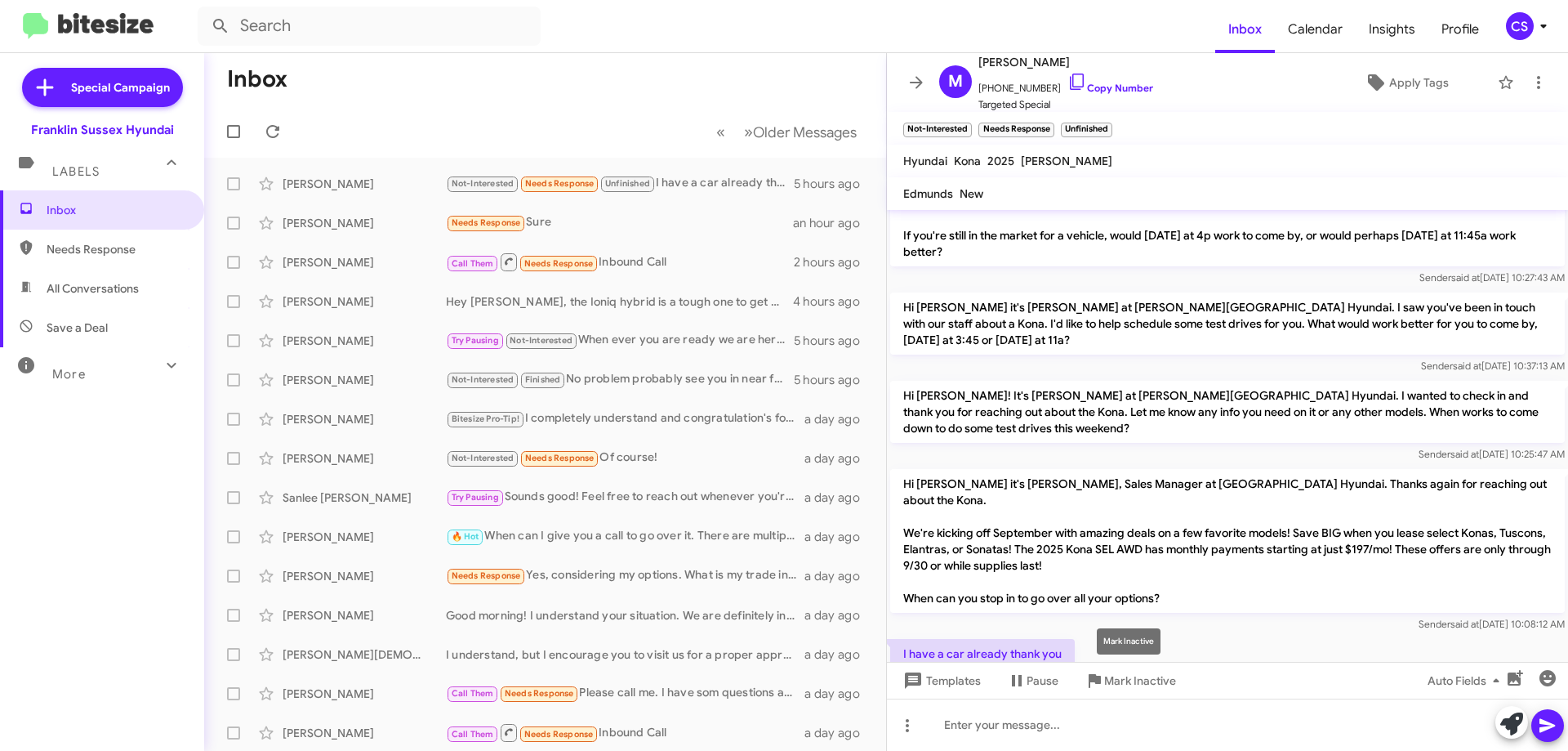
click at [1145, 682] on span "Mark Inactive" at bounding box center [1140, 681] width 72 height 30
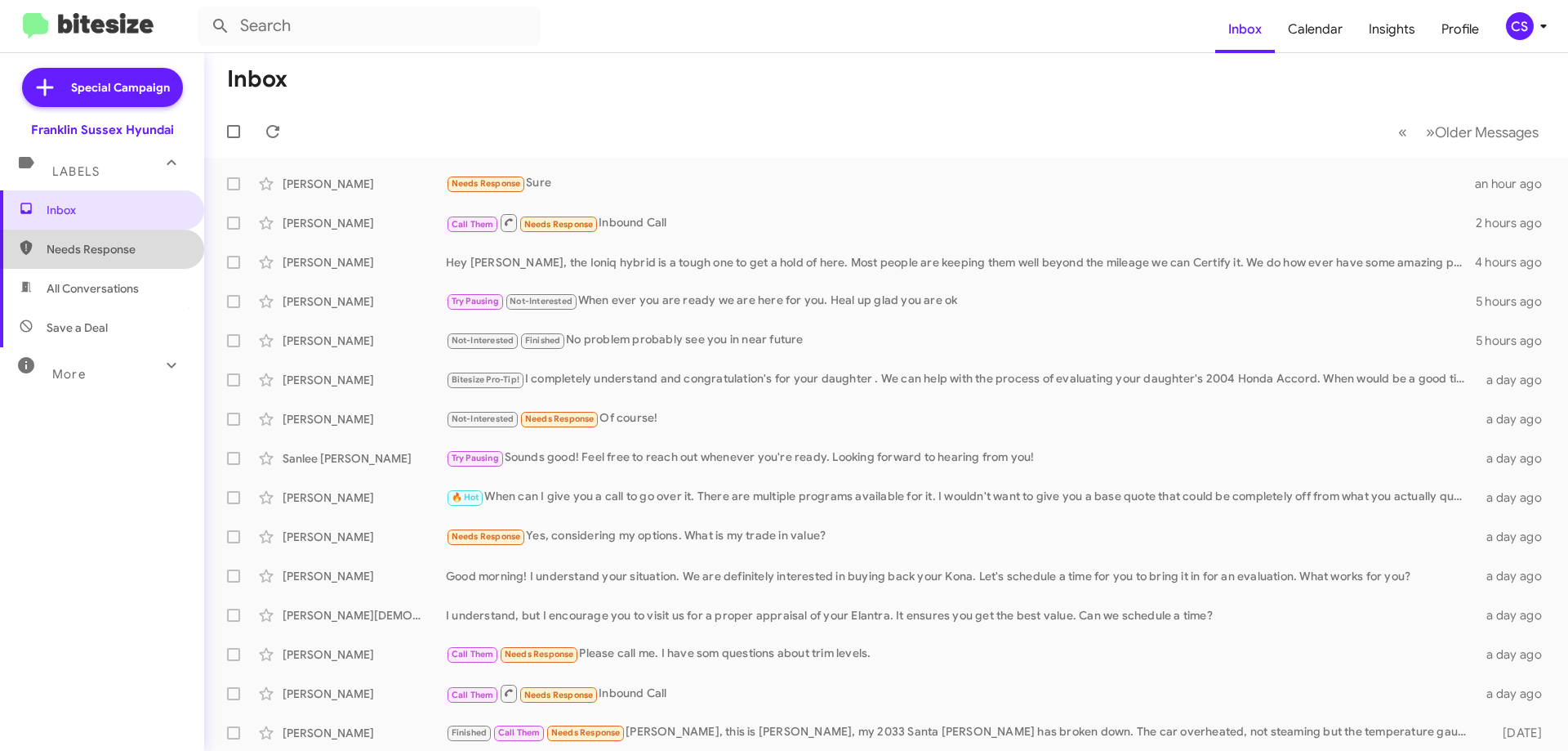
click at [138, 246] on span "Needs Response" at bounding box center [116, 249] width 139 height 17
type input "in:needs-response"
